Goal: Find specific page/section: Find specific page/section

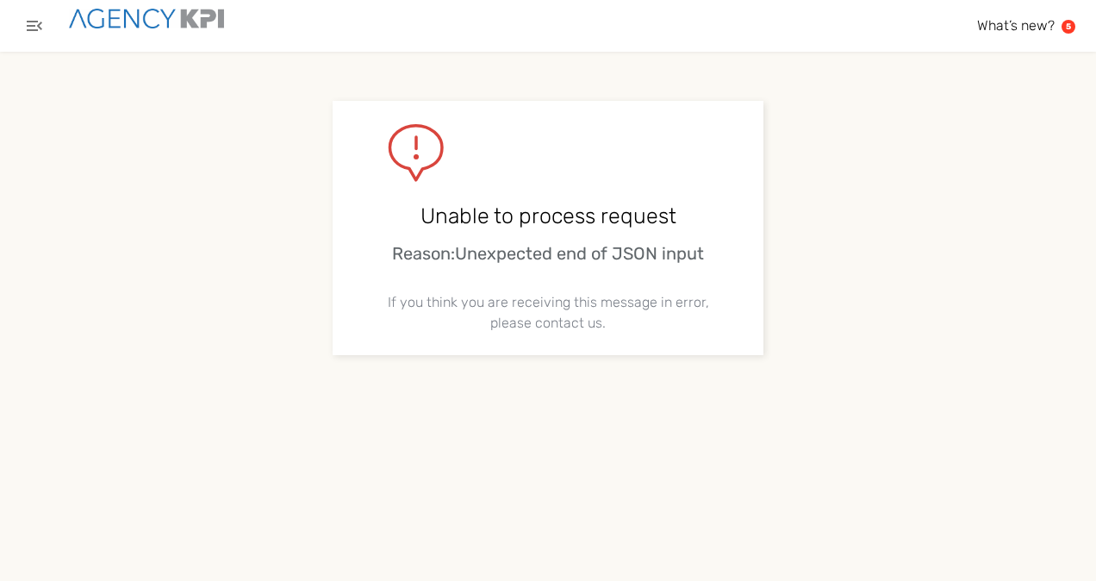
click at [181, 22] on img at bounding box center [146, 19] width 155 height 20
click at [37, 28] on icon "button" at bounding box center [34, 26] width 21 height 21
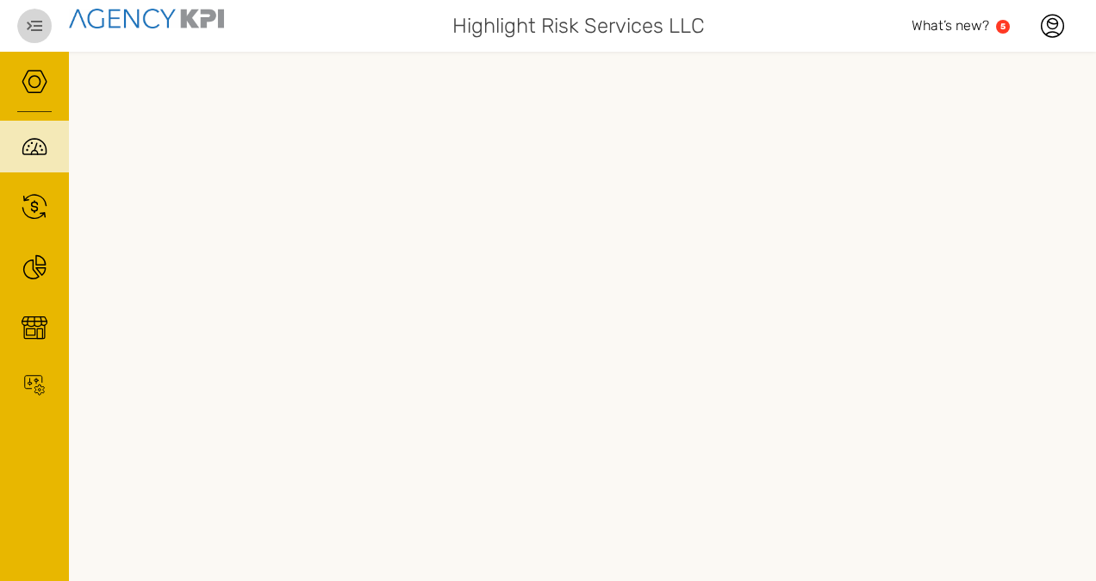
click at [34, 25] on icon "button" at bounding box center [35, 26] width 16 height 10
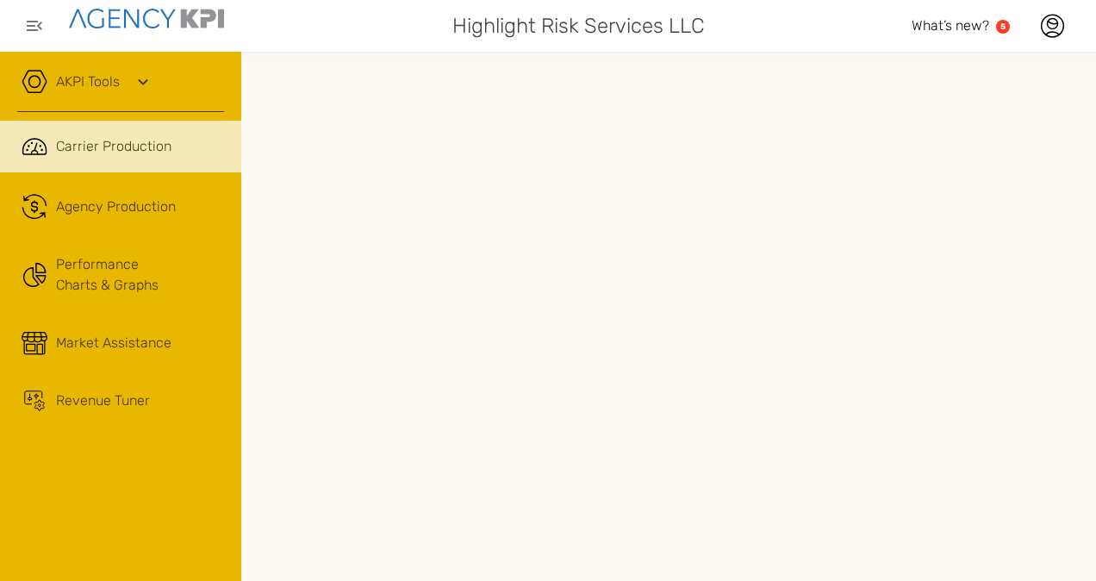
click at [138, 74] on icon at bounding box center [143, 81] width 21 height 21
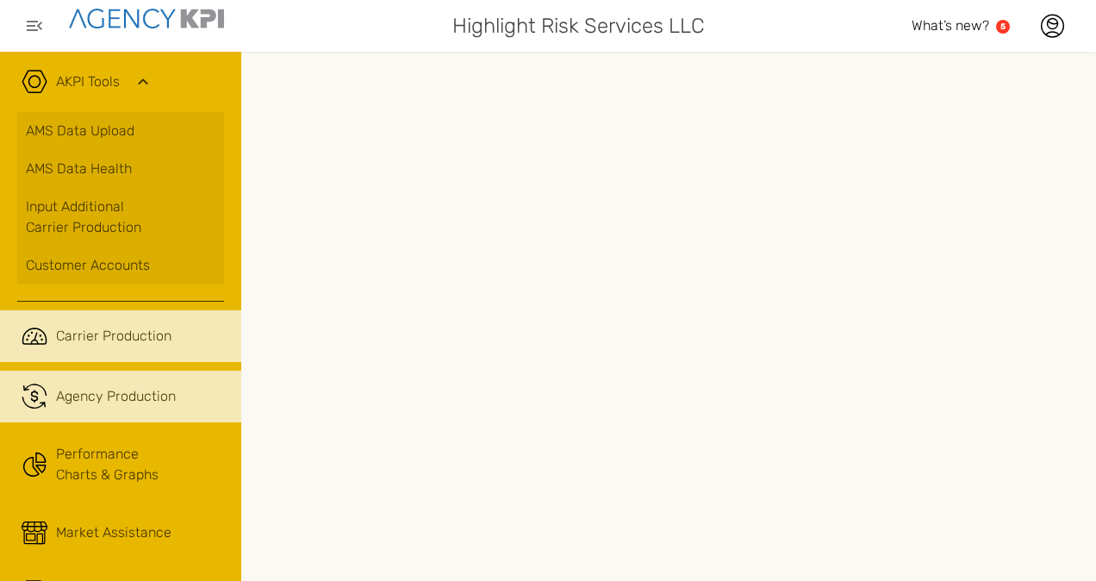
click at [97, 386] on span "Agency Production" at bounding box center [116, 396] width 120 height 21
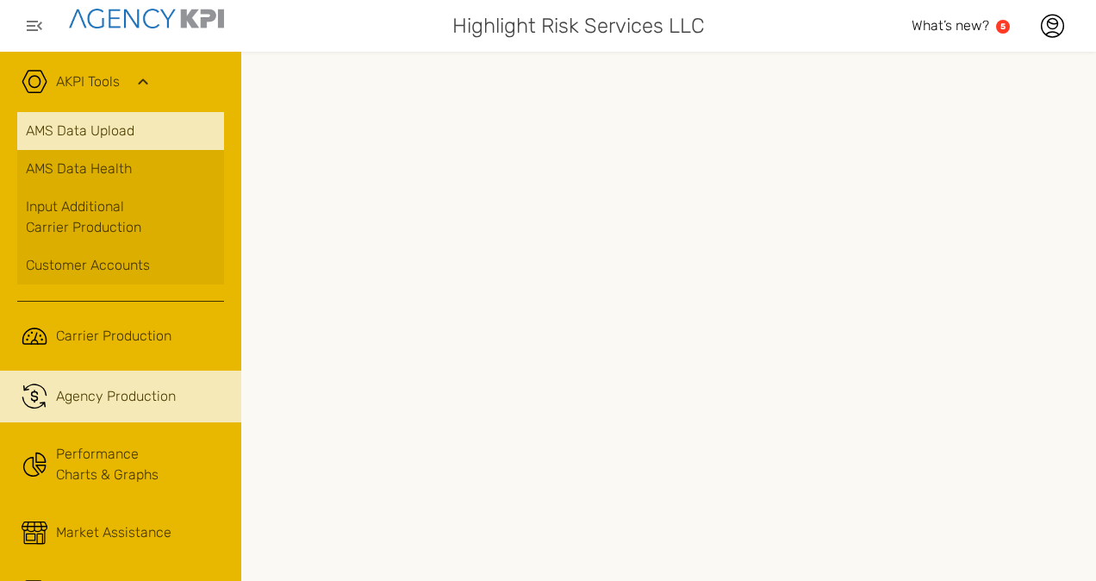
click at [134, 129] on link "AMS Data Upload" at bounding box center [120, 131] width 207 height 38
